Goal: Task Accomplishment & Management: Use online tool/utility

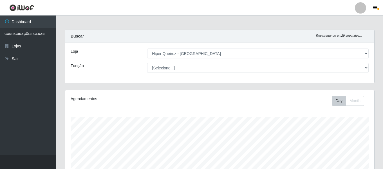
select select "497"
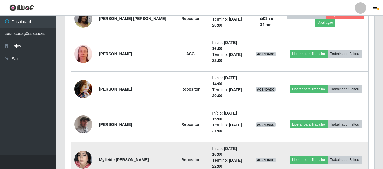
scroll to position [117, 310]
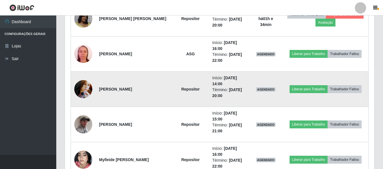
click at [305, 98] on td "Liberar para Trabalho Trabalhador Faltou" at bounding box center [326, 89] width 86 height 35
click at [305, 102] on td "Liberar para Trabalho Trabalhador Faltou" at bounding box center [326, 89] width 86 height 35
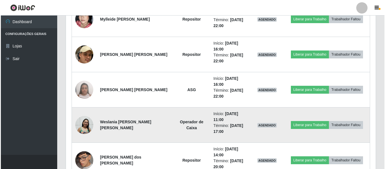
scroll to position [387, 0]
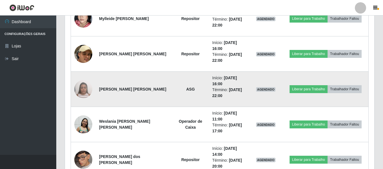
click at [87, 92] on img at bounding box center [83, 89] width 18 height 24
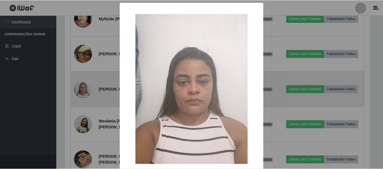
scroll to position [117, 307]
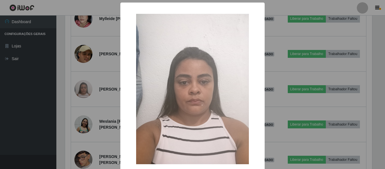
click at [92, 100] on div "× OK Cancel" at bounding box center [192, 84] width 385 height 169
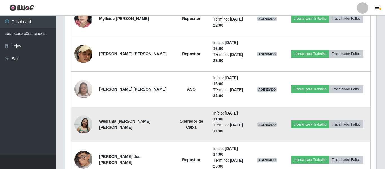
scroll to position [117, 310]
click at [85, 124] on img at bounding box center [83, 124] width 18 height 19
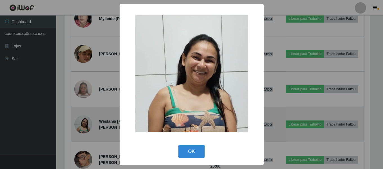
scroll to position [117, 307]
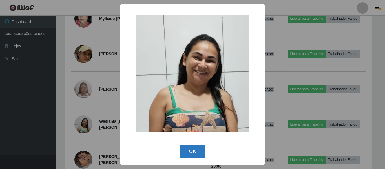
click at [180, 152] on button "OK" at bounding box center [192, 151] width 26 height 13
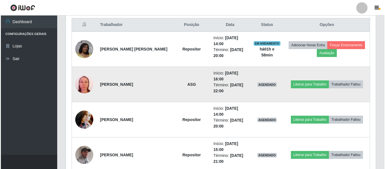
scroll to position [225, 0]
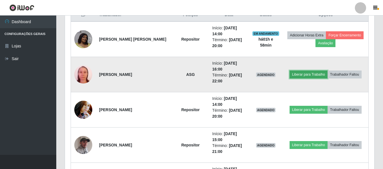
click at [307, 74] on button "Liberar para Trabalho" at bounding box center [309, 74] width 38 height 8
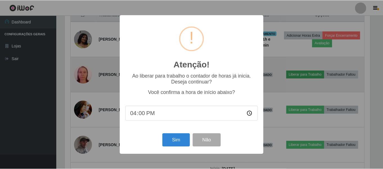
scroll to position [117, 307]
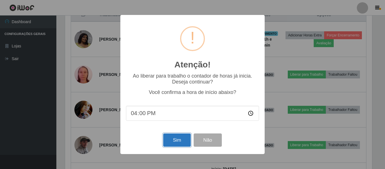
click at [170, 140] on button "Sim" at bounding box center [176, 139] width 27 height 13
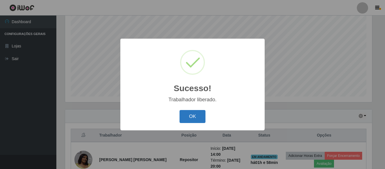
click at [187, 120] on button "OK" at bounding box center [192, 116] width 26 height 13
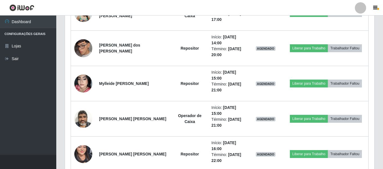
scroll to position [500, 0]
